Goal: Information Seeking & Learning: Understand process/instructions

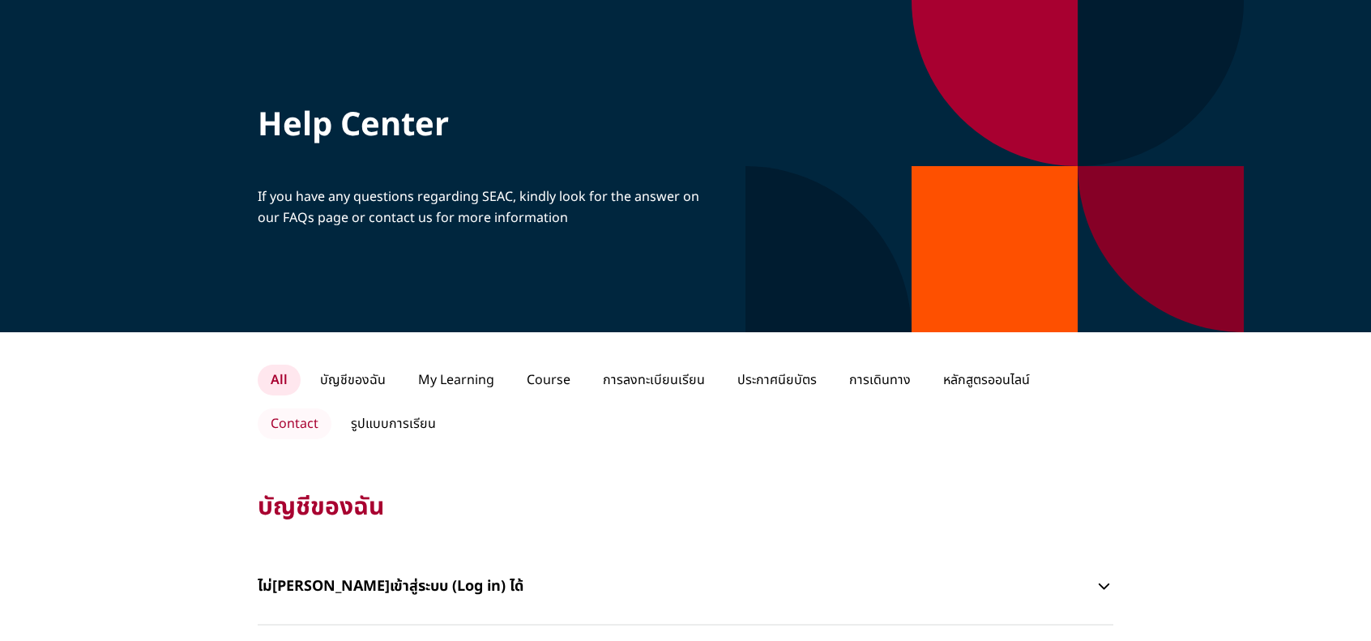
click at [331, 408] on p "Contact" at bounding box center [295, 423] width 74 height 31
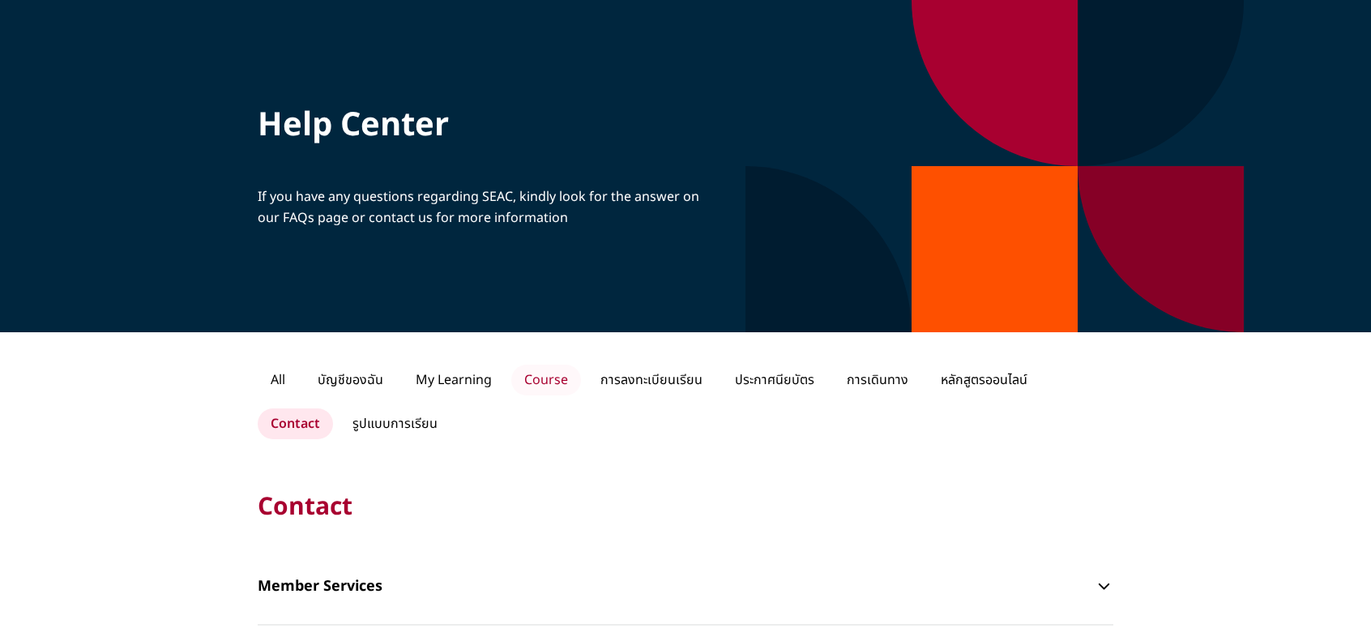
click at [546, 386] on p "Course" at bounding box center [546, 380] width 70 height 31
click at [552, 375] on p "Course" at bounding box center [546, 380] width 70 height 31
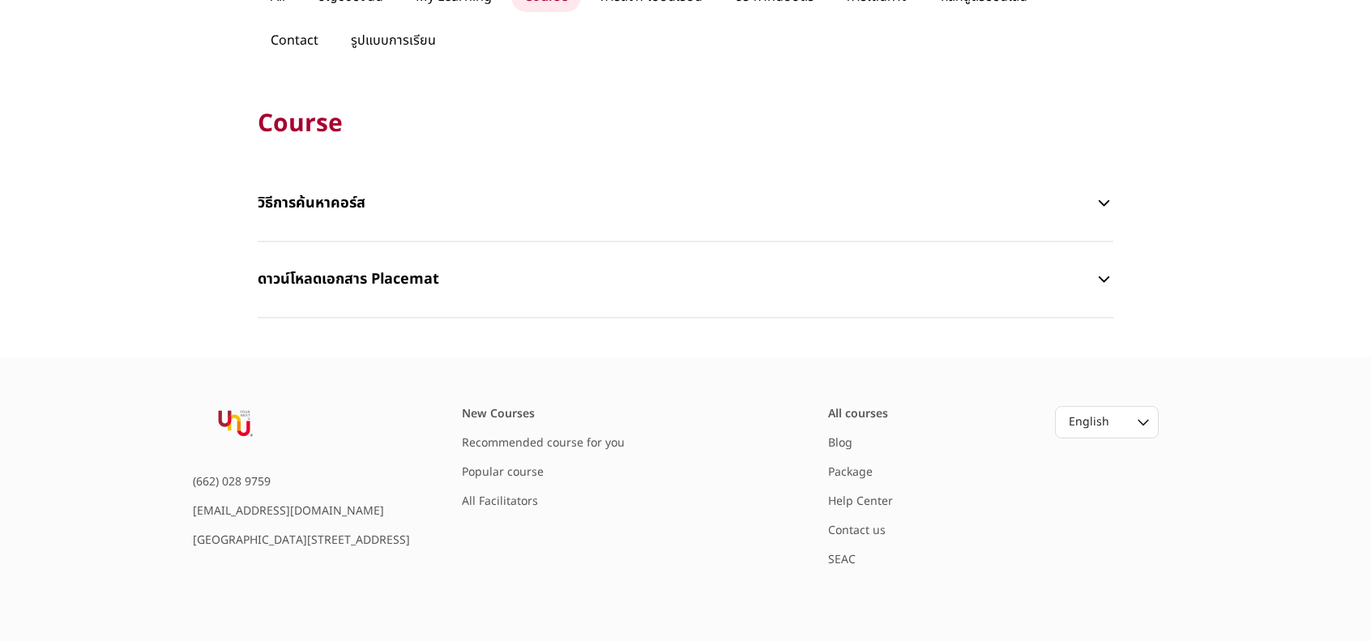
scroll to position [405, 0]
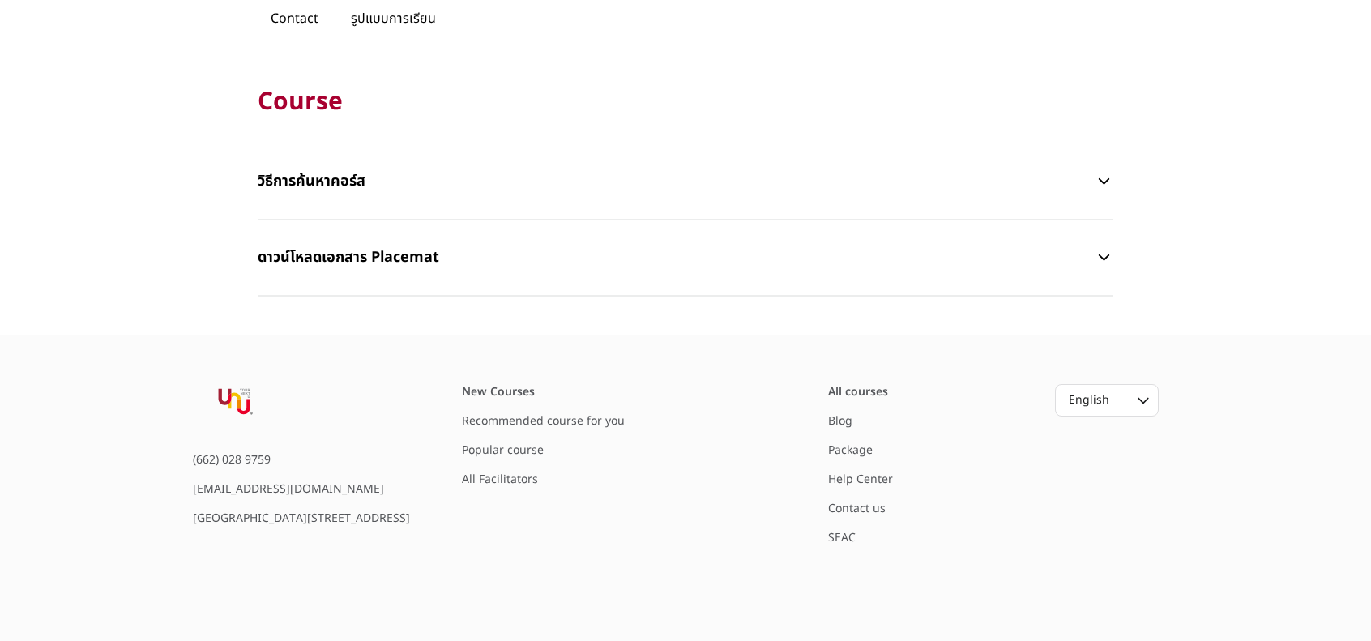
click at [1104, 182] on icon "button" at bounding box center [1103, 181] width 11 height 6
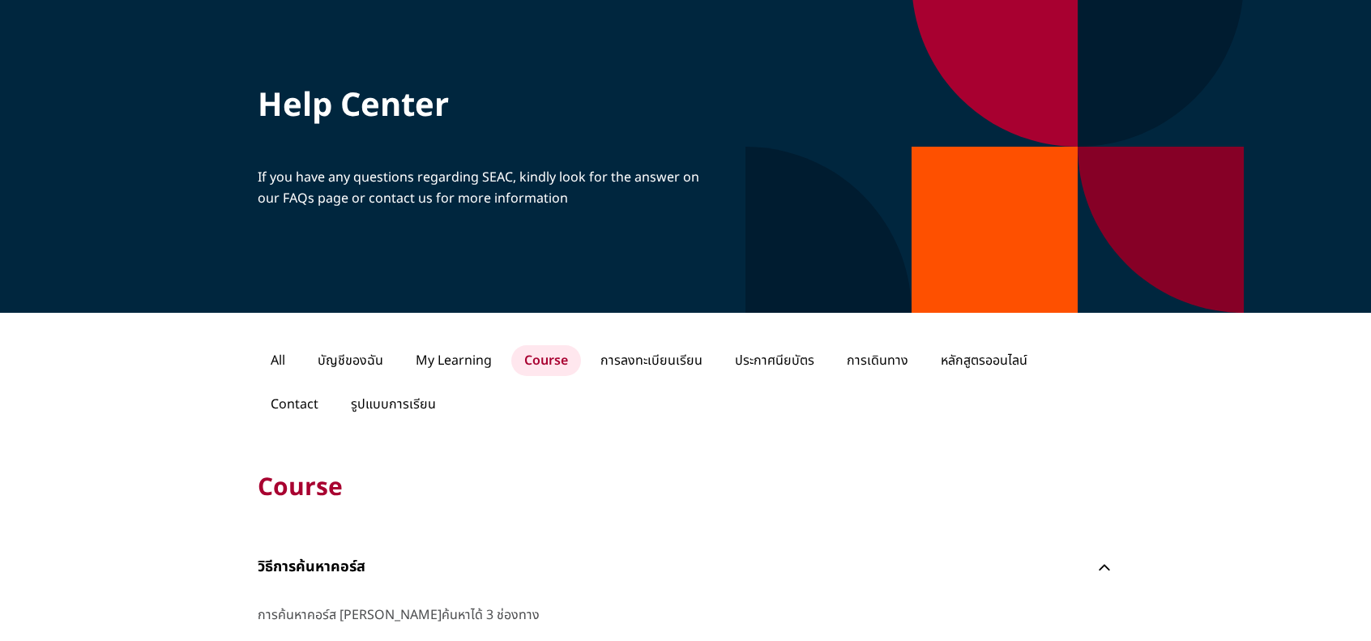
scroll to position [0, 0]
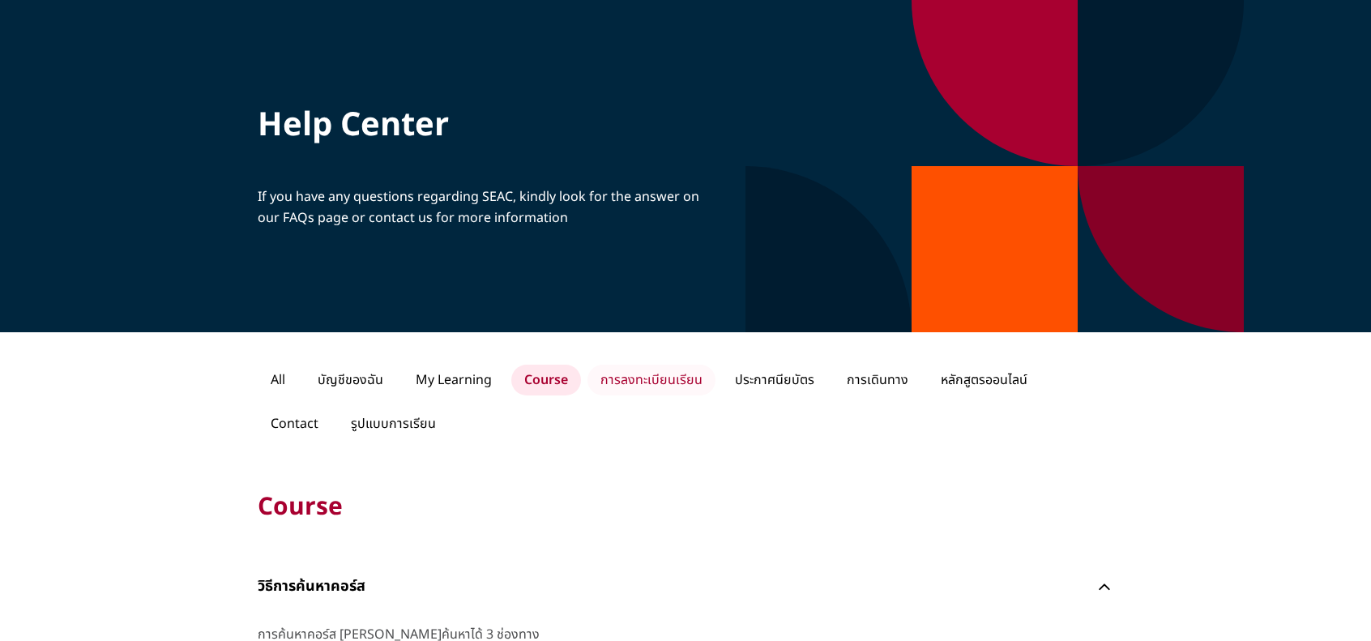
click at [642, 375] on p "การลงทะเบียนเรียน" at bounding box center [651, 380] width 128 height 31
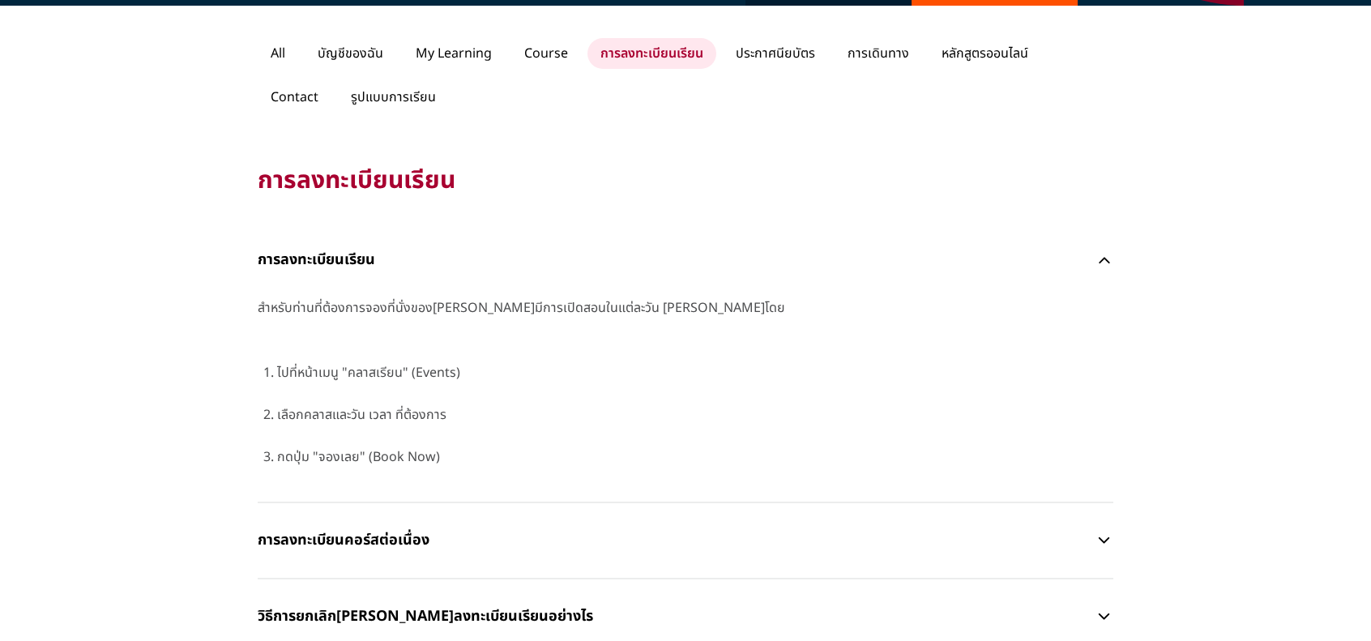
scroll to position [81, 0]
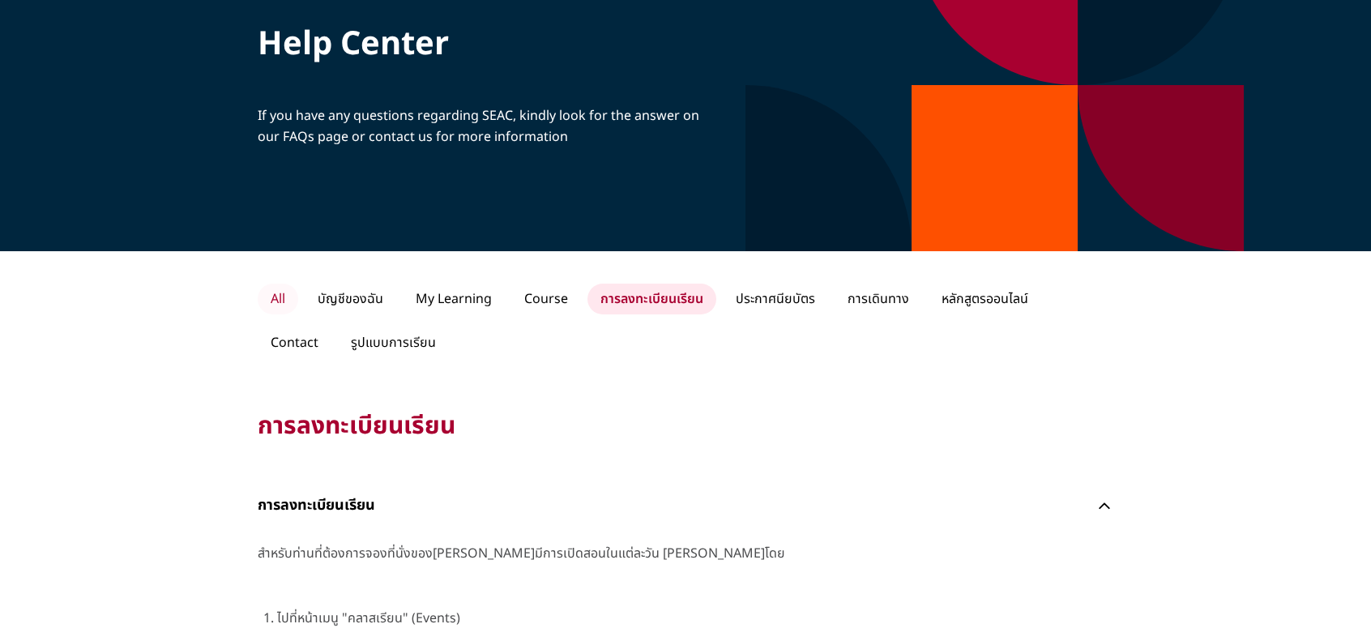
click at [275, 296] on p "All" at bounding box center [278, 299] width 41 height 31
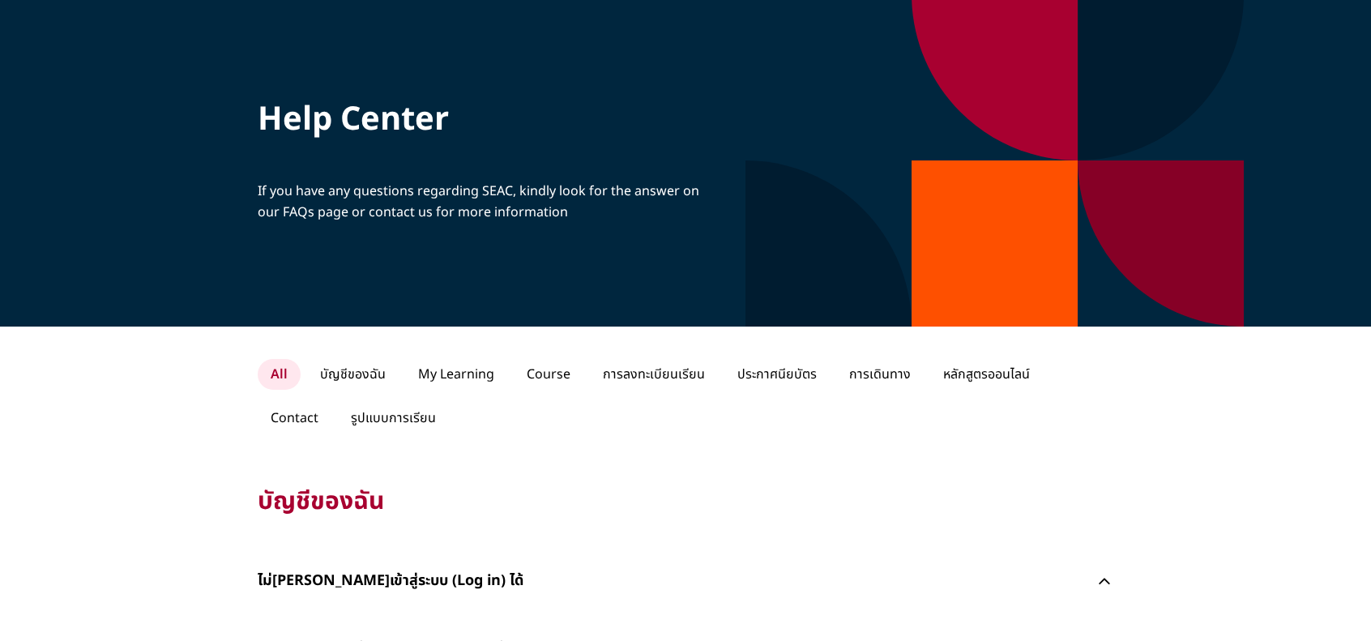
scroll to position [0, 0]
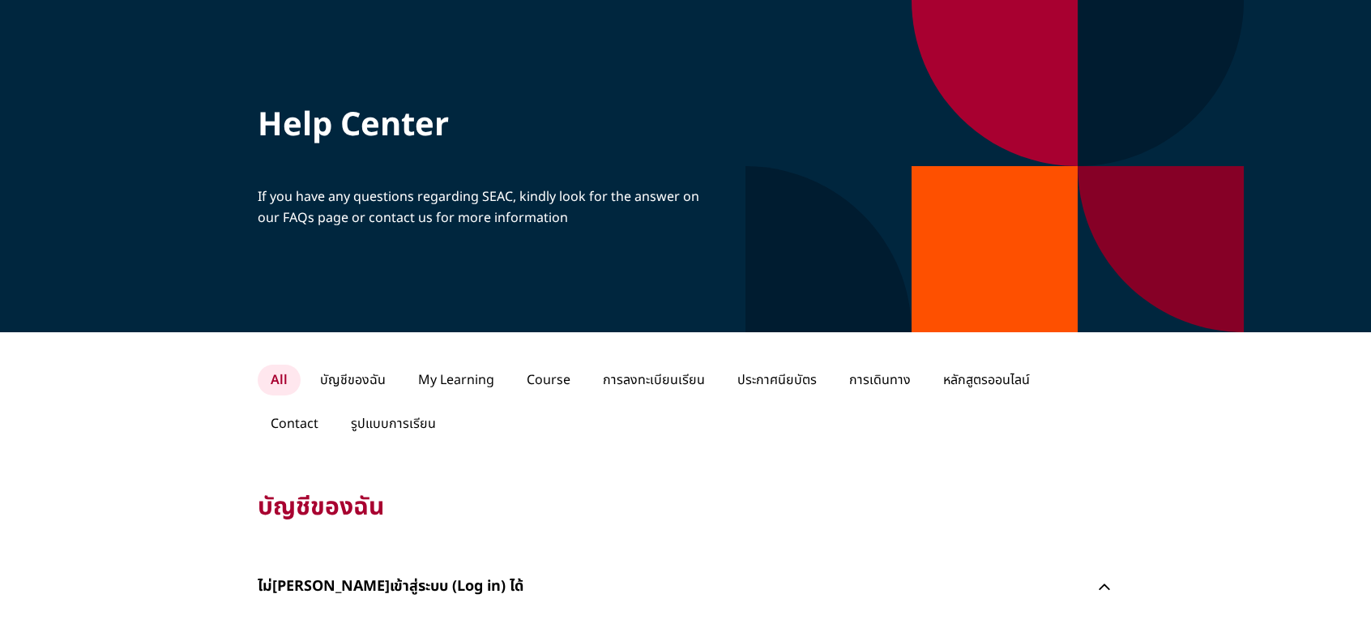
click at [363, 132] on p "Help Center" at bounding box center [489, 126] width 462 height 44
drag, startPoint x: 511, startPoint y: 198, endPoint x: 484, endPoint y: 194, distance: 27.7
click at [484, 194] on p "If you have any questions regarding SEAC, kindly look for the answer on our FAQ…" at bounding box center [489, 207] width 462 height 42
copy p "SEAC"
